Goal: Task Accomplishment & Management: Complete application form

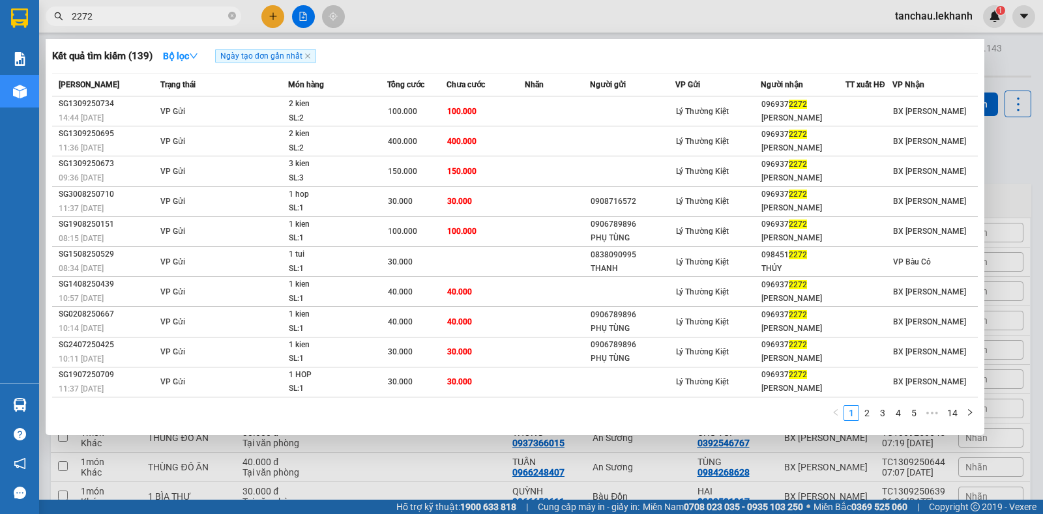
scroll to position [65, 0]
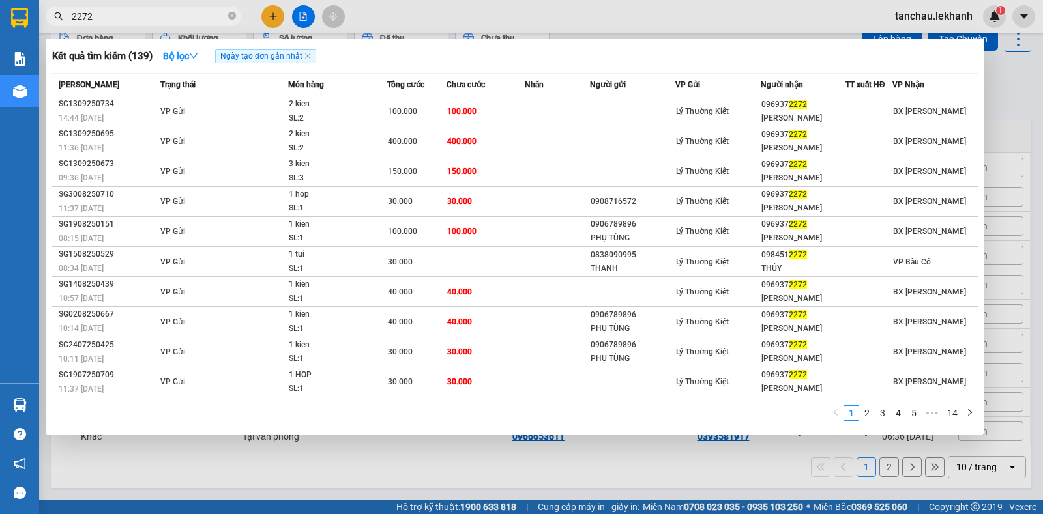
click at [274, 19] on div at bounding box center [521, 257] width 1043 height 514
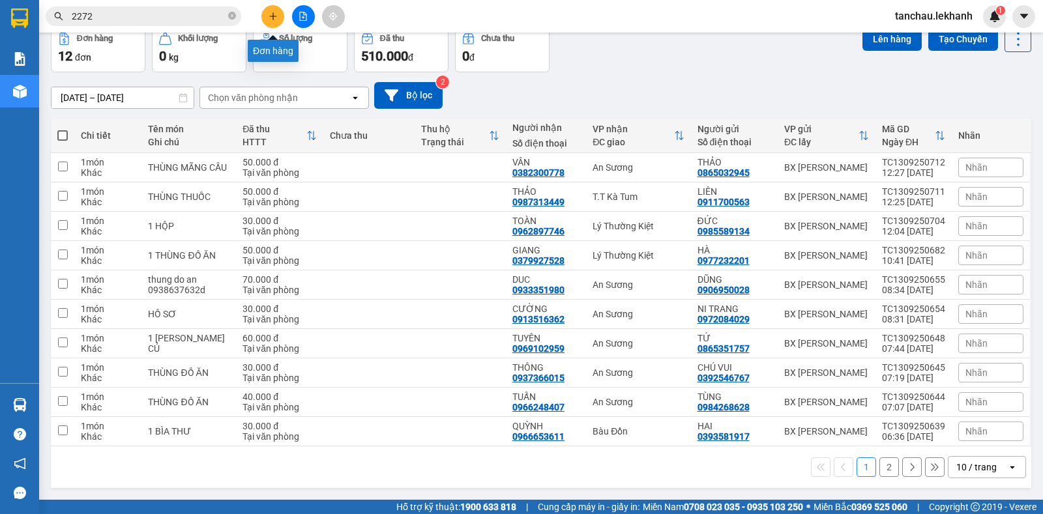
click at [274, 16] on icon "plus" at bounding box center [273, 16] width 9 height 9
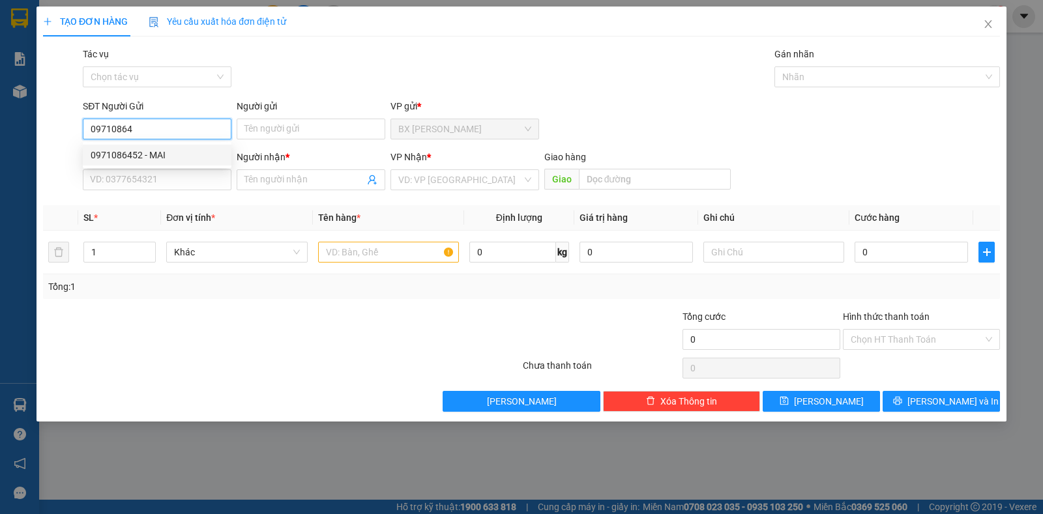
click at [168, 160] on div "0971086452 - MAI" at bounding box center [157, 155] width 133 height 14
type input "0971086452"
type input "MAI"
type input "0987412540"
type input "THẢO"
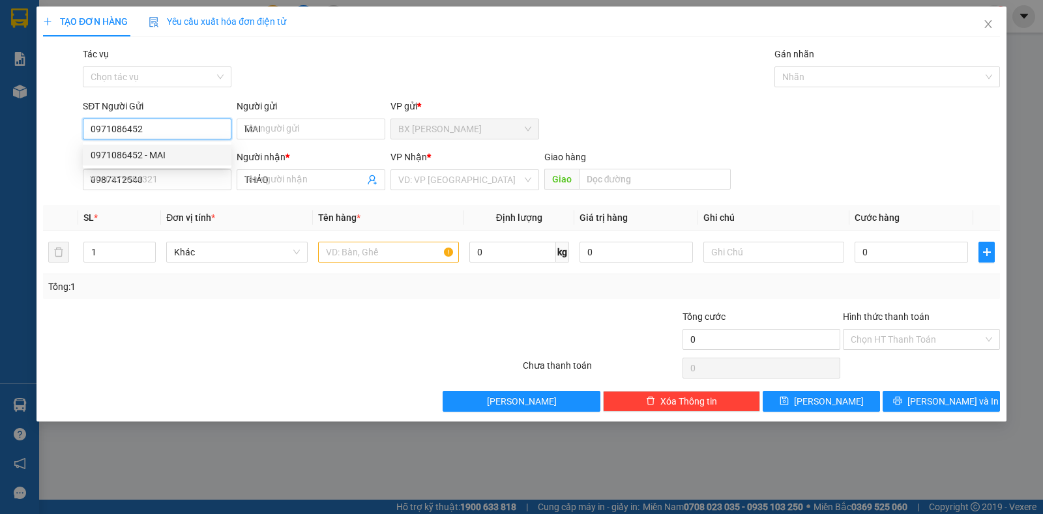
type input "30.000"
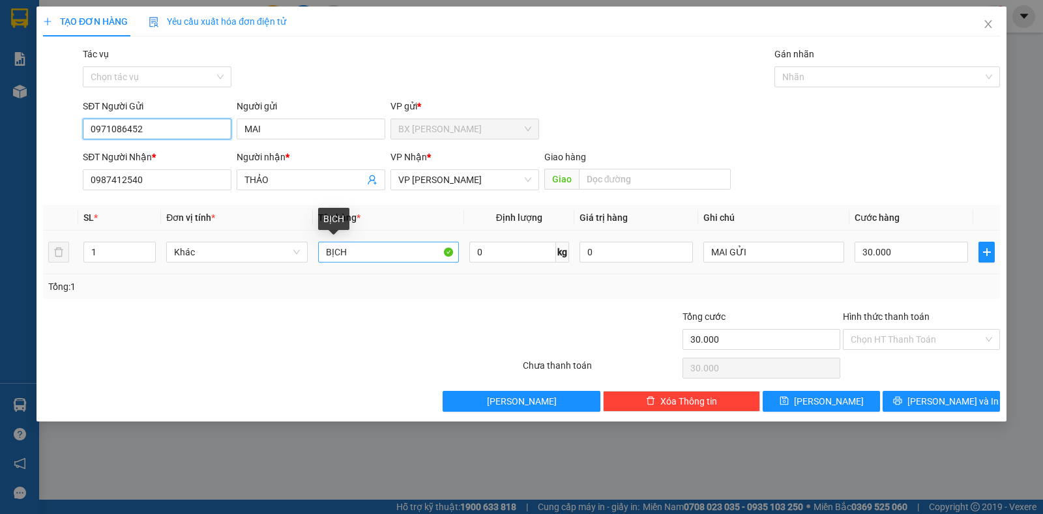
type input "0971086452"
click at [361, 254] on input "BỊCH" at bounding box center [388, 252] width 141 height 21
type input "B"
type input "BAO"
click at [875, 337] on input "Hình thức thanh toán" at bounding box center [917, 340] width 132 height 20
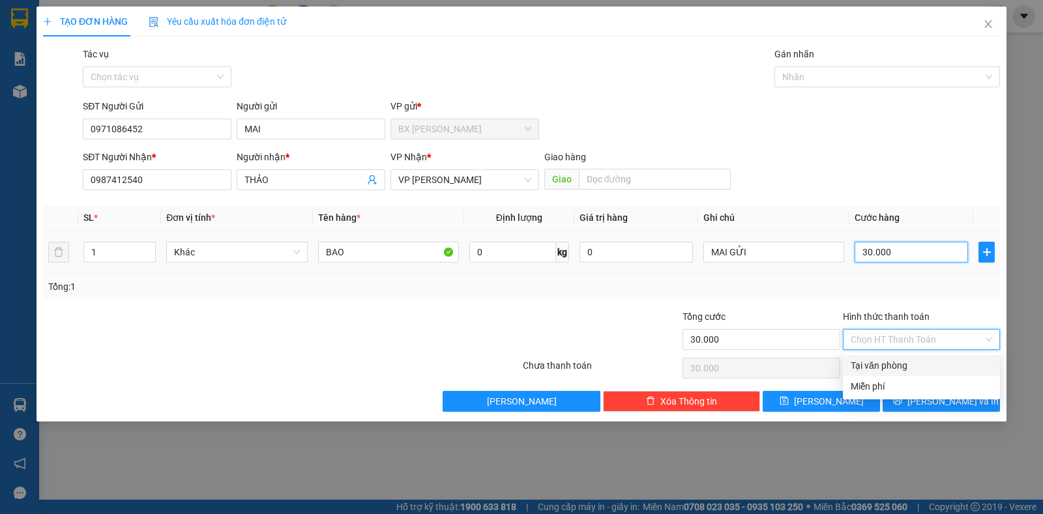
click at [898, 255] on input "30.000" at bounding box center [911, 252] width 113 height 21
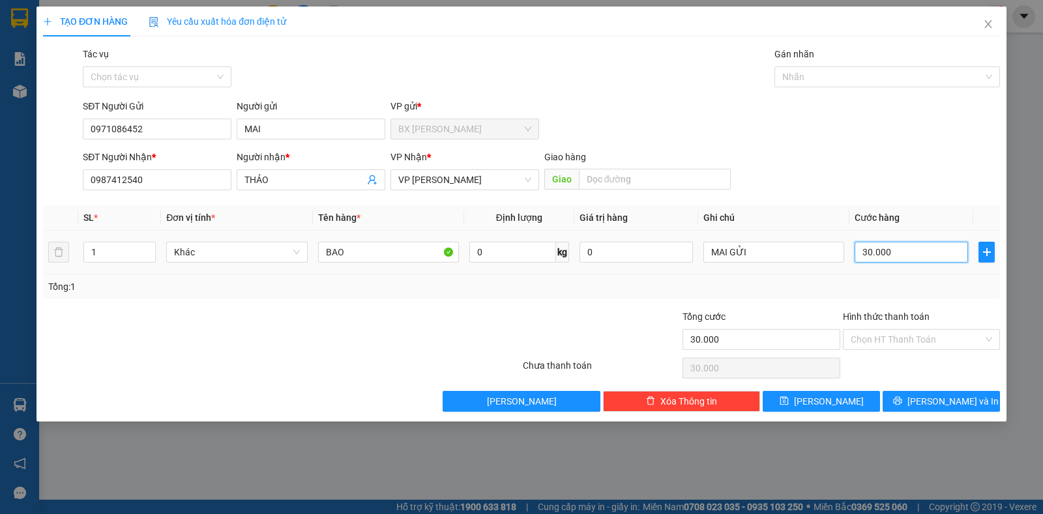
type input "0"
type input "40"
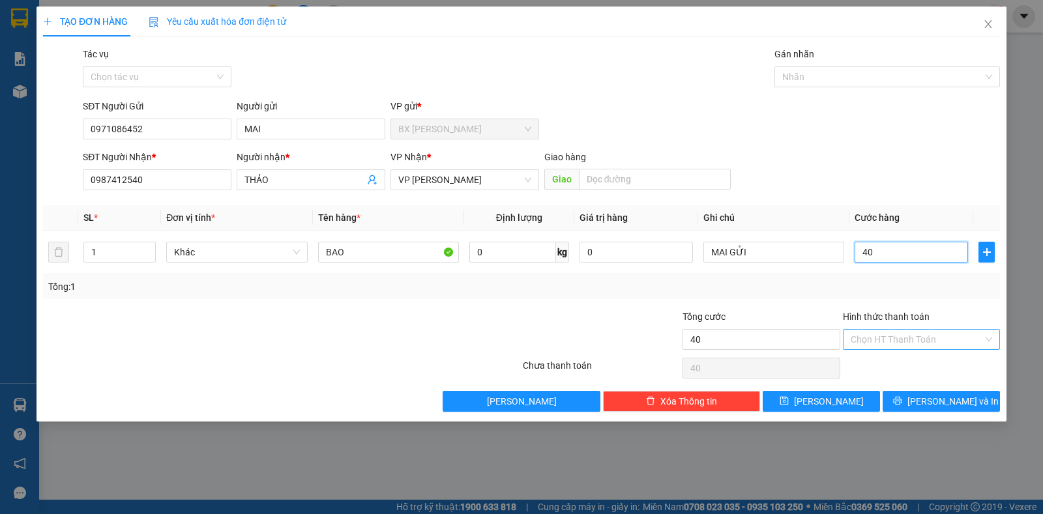
type input "40"
type input "40.000"
click at [904, 334] on input "Hình thức thanh toán" at bounding box center [917, 340] width 132 height 20
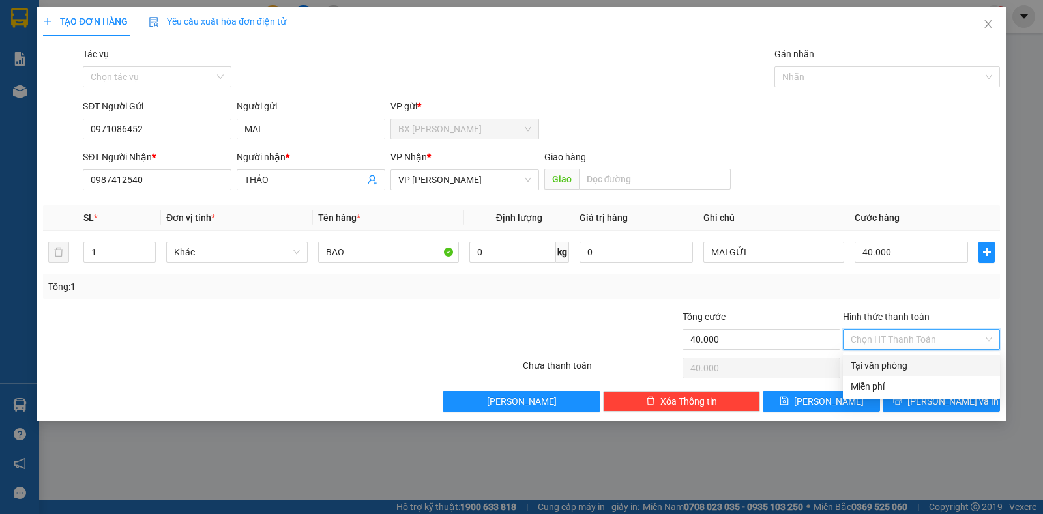
click at [903, 364] on div "Tại văn phòng" at bounding box center [921, 366] width 141 height 14
type input "0"
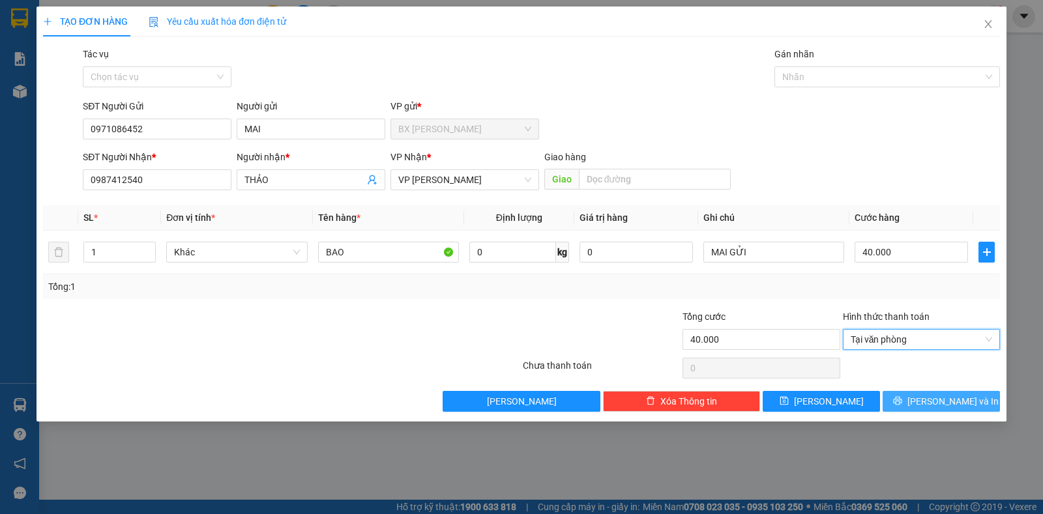
click at [907, 400] on button "[PERSON_NAME] và In" at bounding box center [941, 401] width 117 height 21
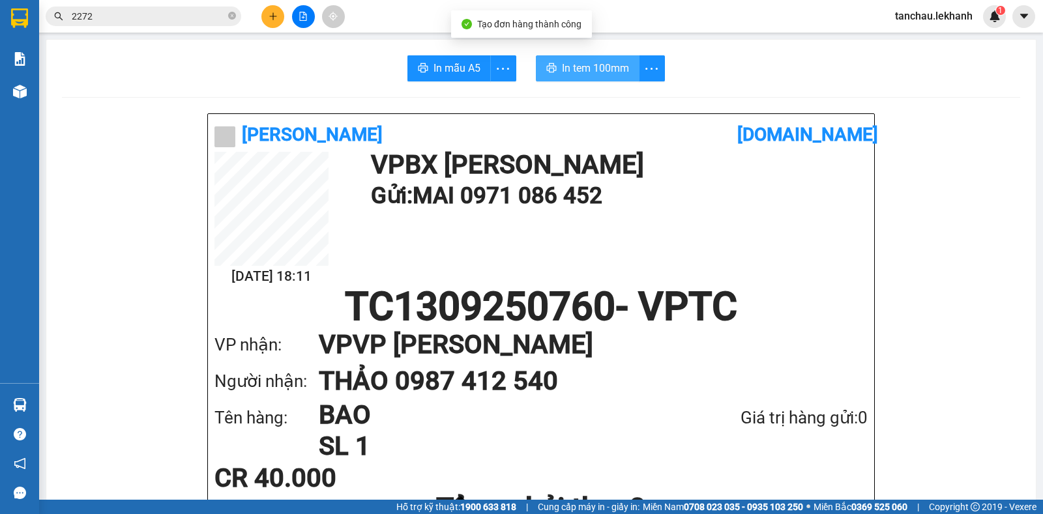
click at [584, 64] on span "In tem 100mm" at bounding box center [595, 68] width 67 height 16
